Goal: Use online tool/utility: Use online tool/utility

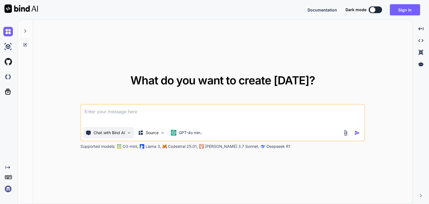
click at [121, 130] on p "Chat with Bind AI" at bounding box center [110, 133] width 32 height 6
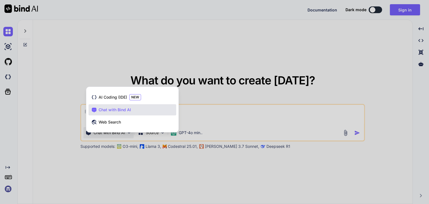
click at [121, 130] on div "AI Coding (IDE) NEW Chat with Bind AI Web Search" at bounding box center [132, 110] width 92 height 43
click at [140, 180] on div at bounding box center [214, 102] width 429 height 204
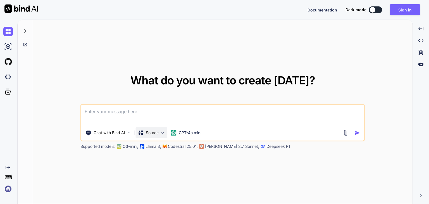
click at [159, 134] on p "Source" at bounding box center [152, 133] width 13 height 6
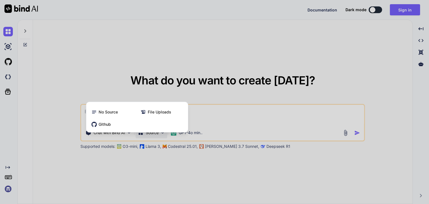
click at [155, 162] on div at bounding box center [214, 102] width 429 height 204
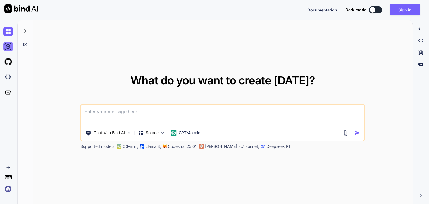
click at [8, 49] on img at bounding box center [7, 46] width 9 height 9
type textarea "x"
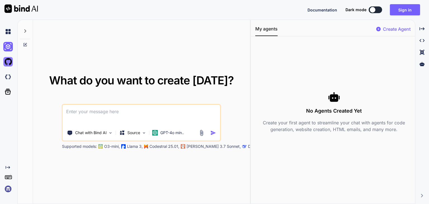
click at [9, 62] on img at bounding box center [7, 61] width 9 height 9
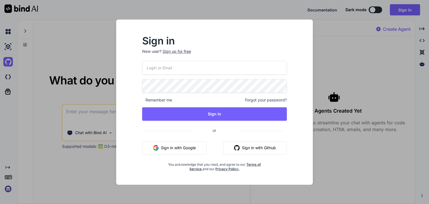
click at [9, 74] on div "Sign in New user? Sign up for free Remember me Forgot your password? Sign In or…" at bounding box center [214, 102] width 429 height 204
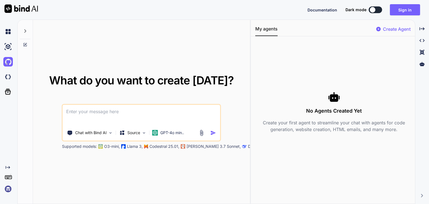
click at [9, 74] on img at bounding box center [7, 76] width 9 height 9
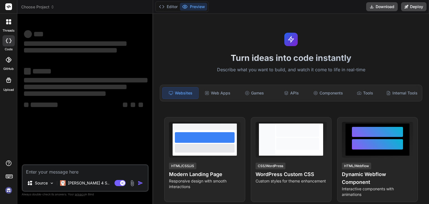
type textarea "x"
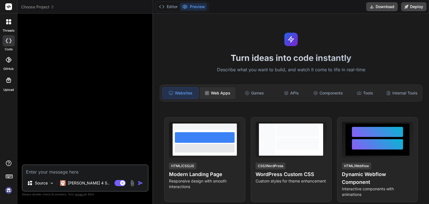
click at [225, 89] on div "Web Apps" at bounding box center [218, 93] width 36 height 12
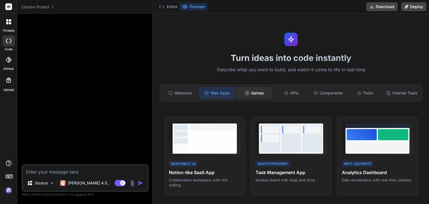
click at [256, 94] on div "Games" at bounding box center [255, 93] width 36 height 12
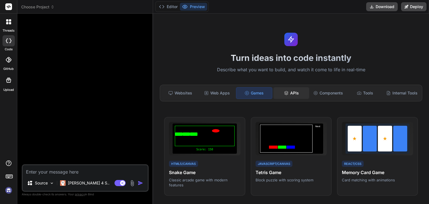
click at [295, 96] on div "APIs" at bounding box center [291, 93] width 36 height 12
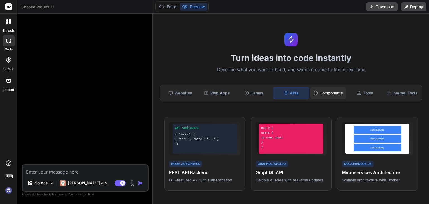
click at [328, 97] on div "Components" at bounding box center [328, 93] width 36 height 12
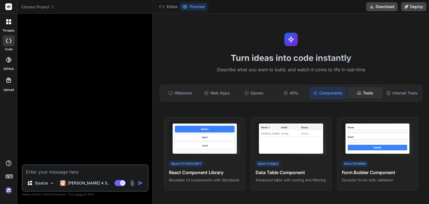
click at [357, 91] on icon at bounding box center [359, 93] width 4 height 4
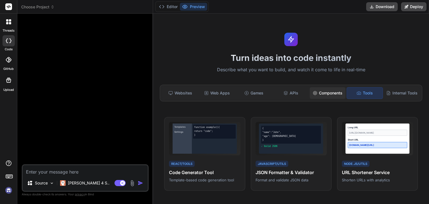
click at [331, 90] on div "Components" at bounding box center [328, 93] width 36 height 12
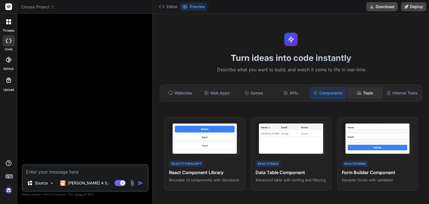
click at [361, 94] on div "Tools" at bounding box center [365, 93] width 36 height 12
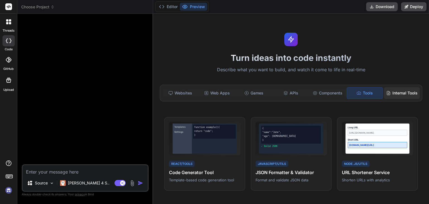
click at [385, 95] on div "Internal Tools" at bounding box center [402, 93] width 36 height 12
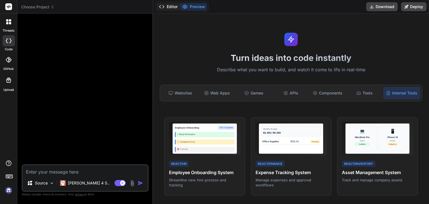
click at [177, 6] on button "Editor" at bounding box center [168, 7] width 23 height 8
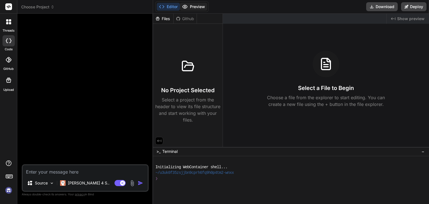
click at [194, 6] on button "Preview" at bounding box center [193, 7] width 27 height 8
